Goal: Information Seeking & Learning: Learn about a topic

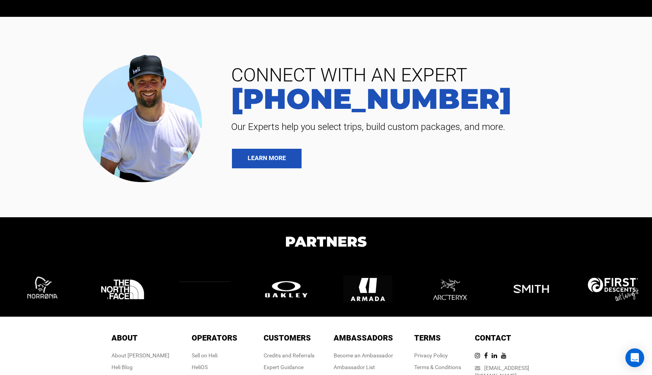
scroll to position [1871, 0]
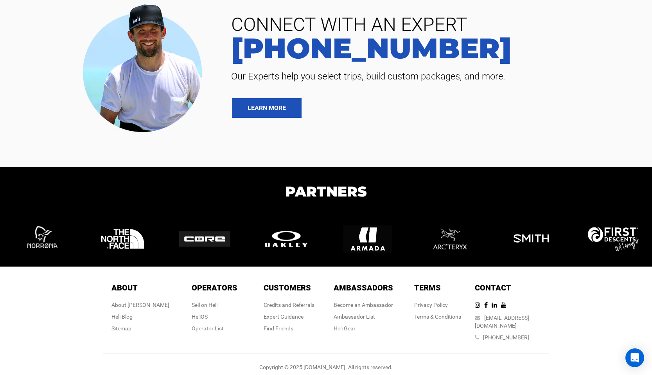
click at [213, 328] on div "Operator List" at bounding box center [215, 328] width 46 height 8
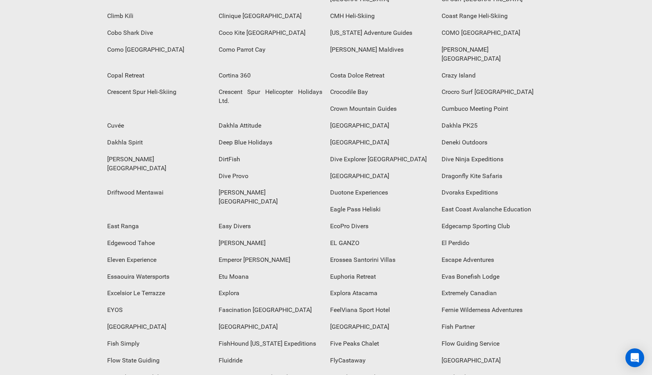
scroll to position [790, 0]
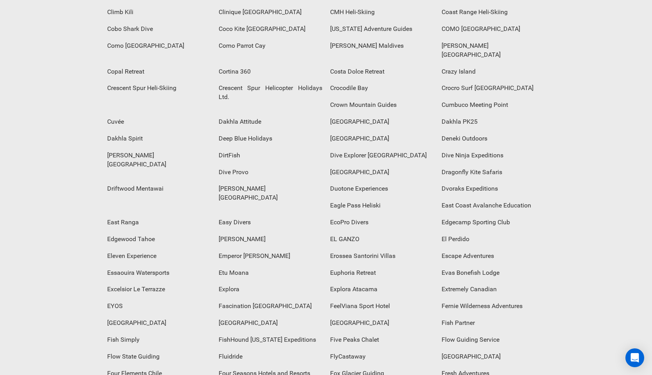
click at [326, 281] on div "Explora" at bounding box center [271, 289] width 112 height 17
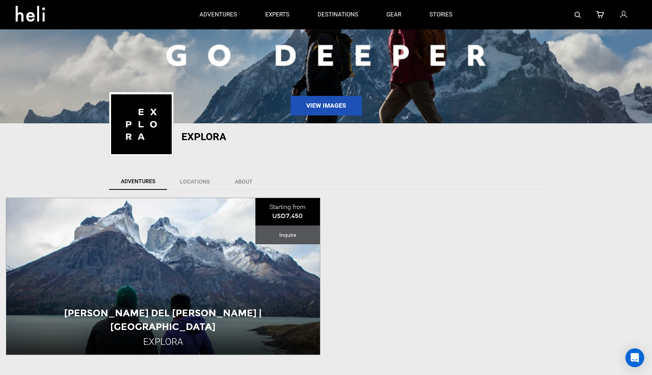
scroll to position [65, 0]
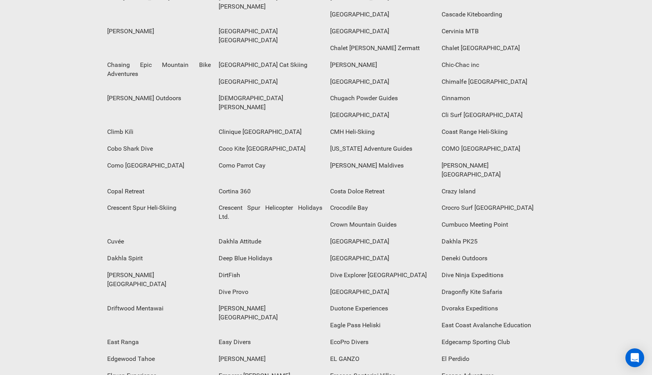
scroll to position [675, 0]
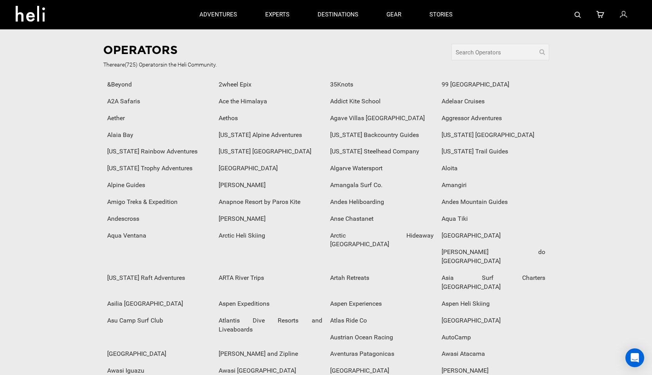
scroll to position [0, 0]
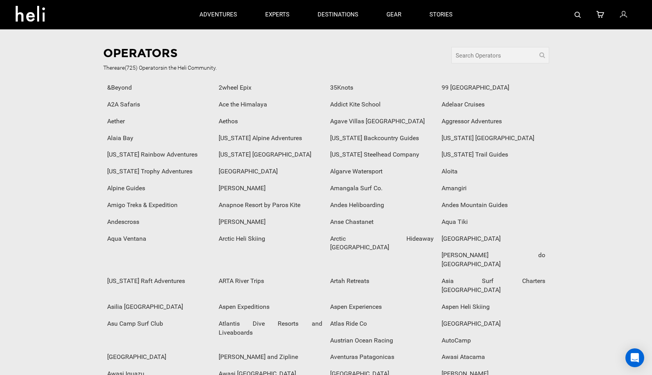
click at [36, 15] on icon at bounding box center [33, 11] width 35 height 13
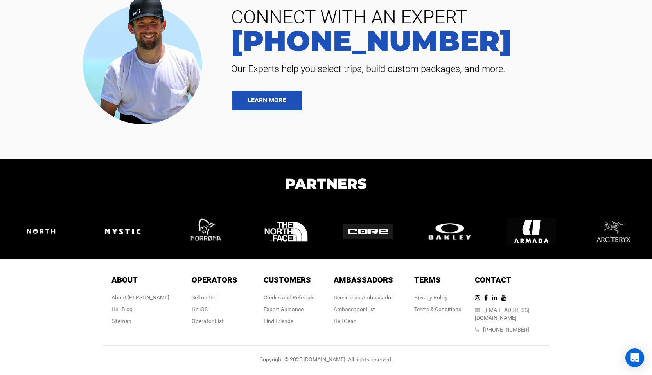
scroll to position [1871, 0]
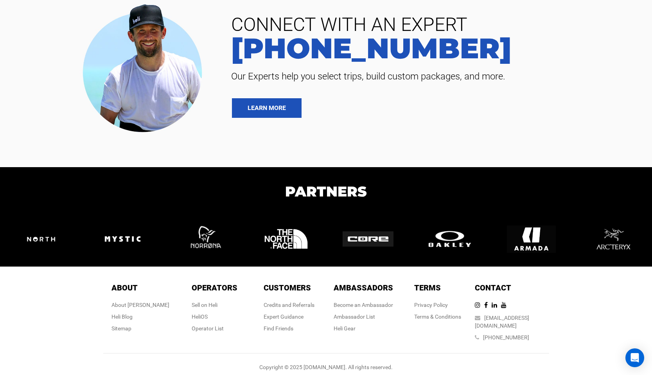
click at [49, 238] on img at bounding box center [41, 239] width 51 height 27
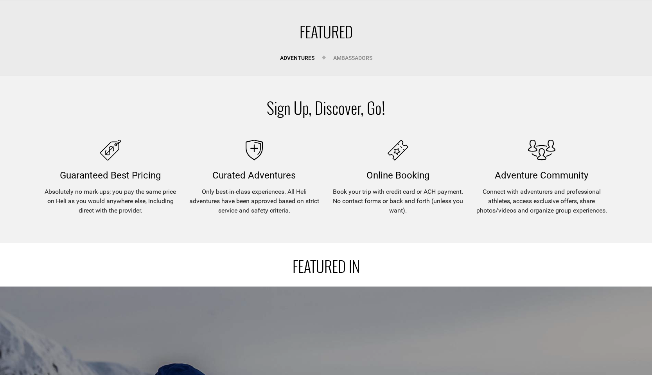
click at [350, 57] on link "Ambassadors" at bounding box center [353, 58] width 51 height 16
click at [303, 56] on link "Adventures" at bounding box center [297, 58] width 46 height 16
click at [348, 56] on link "Ambassadors" at bounding box center [353, 58] width 51 height 16
click at [307, 59] on link "Adventures" at bounding box center [297, 58] width 46 height 16
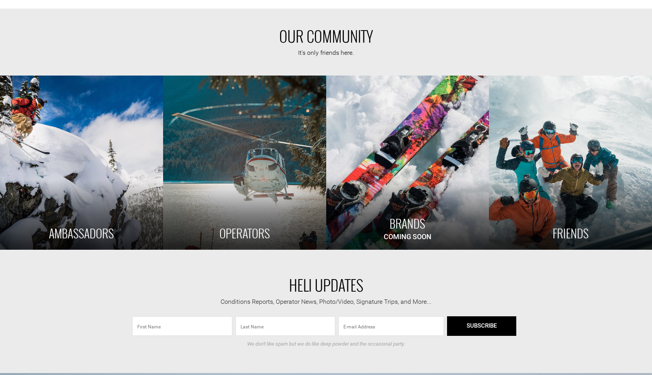
scroll to position [740, 0]
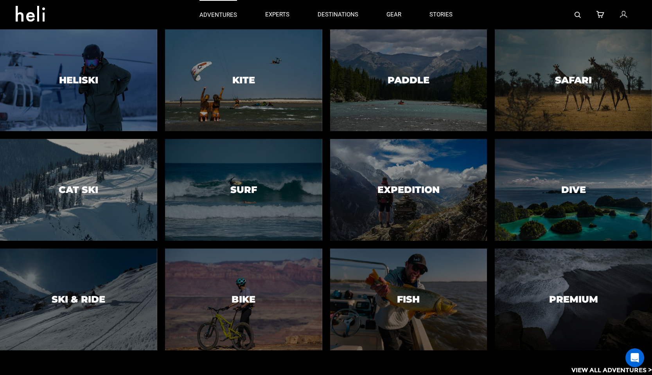
click at [225, 12] on p "adventures" at bounding box center [219, 15] width 38 height 8
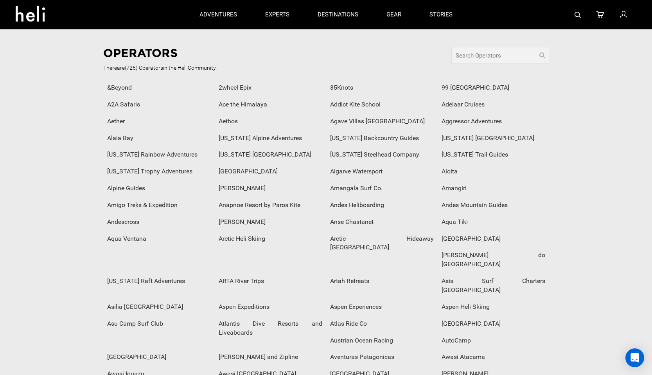
click at [34, 12] on icon at bounding box center [33, 11] width 35 height 13
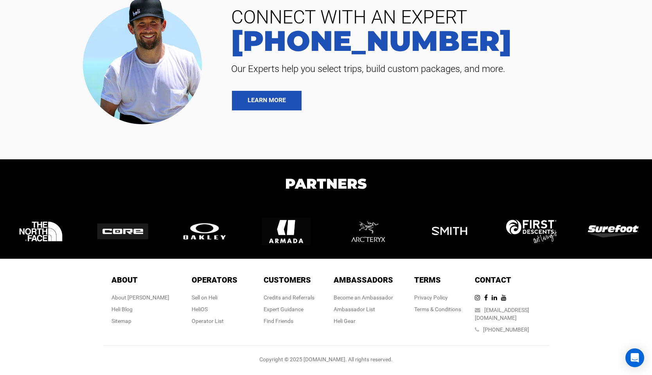
scroll to position [1871, 0]
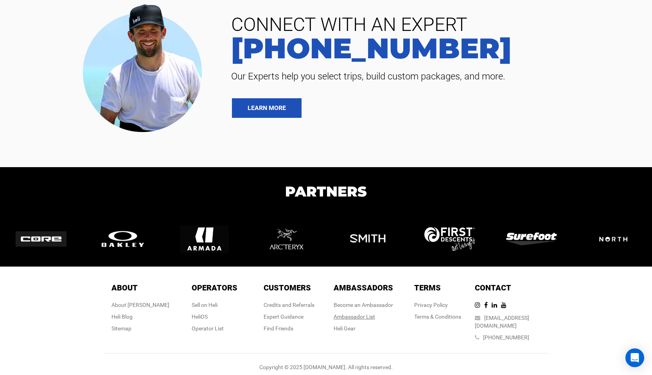
click at [365, 316] on div "Ambassador List" at bounding box center [363, 317] width 59 height 8
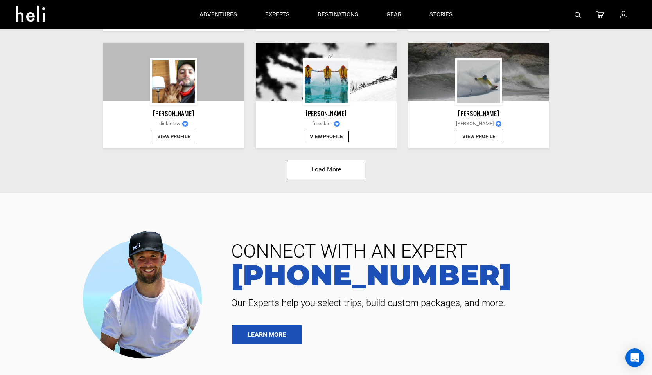
scroll to position [840, 0]
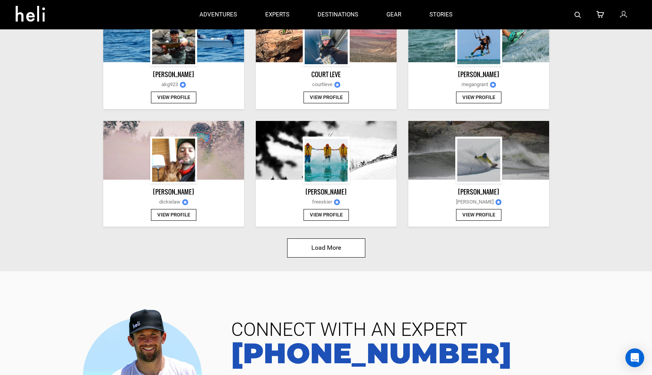
click at [354, 250] on button "Load More" at bounding box center [326, 247] width 78 height 19
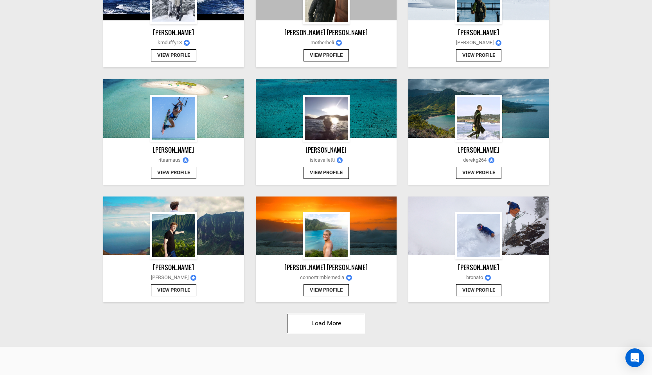
scroll to position [1708, 0]
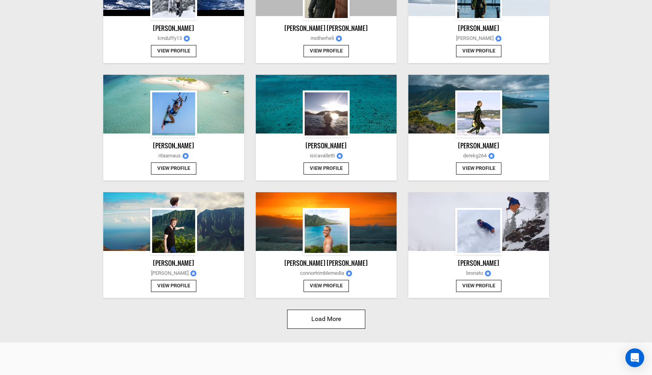
click at [327, 322] on button "Load More" at bounding box center [326, 319] width 78 height 19
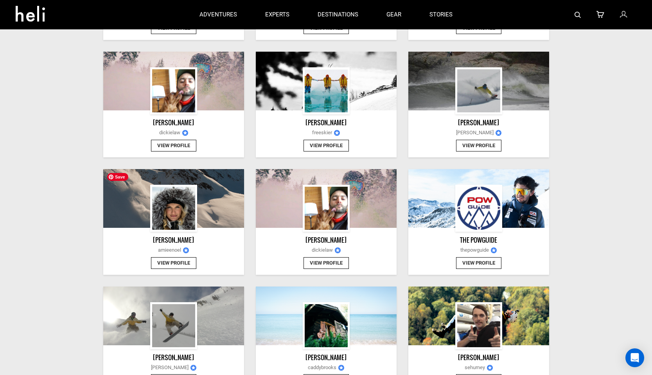
scroll to position [909, 0]
click at [184, 225] on img at bounding box center [173, 208] width 43 height 43
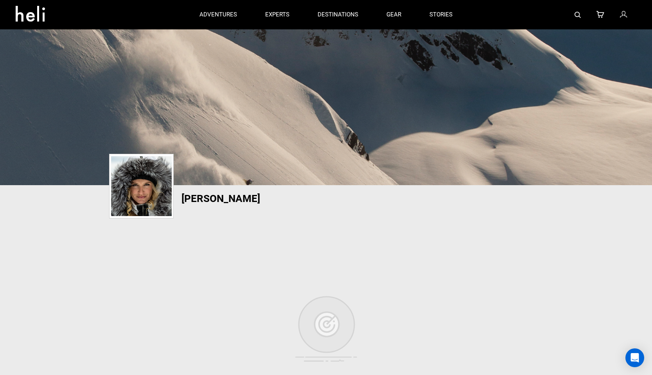
drag, startPoint x: 289, startPoint y: 201, endPoint x: 173, endPoint y: 198, distance: 115.9
click at [173, 198] on div "[PERSON_NAME] View Community" at bounding box center [326, 206] width 458 height 27
copy div "[PERSON_NAME]"
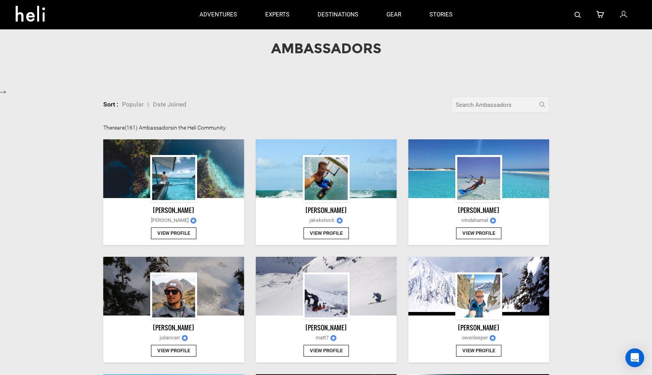
click at [32, 15] on icon at bounding box center [33, 11] width 35 height 13
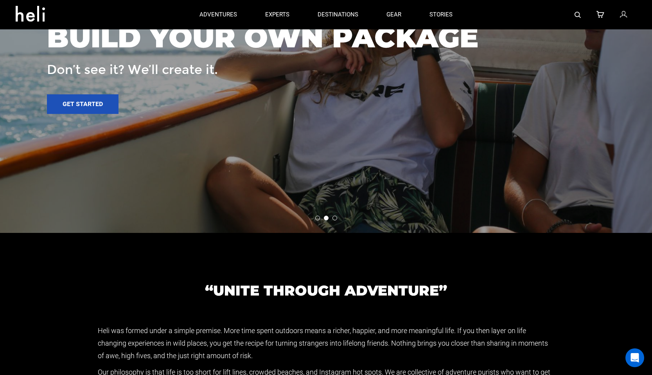
scroll to position [1304, 0]
